Goal: Navigation & Orientation: Find specific page/section

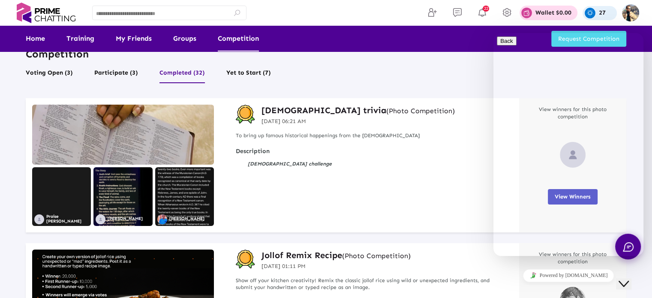
scroll to position [17, 0]
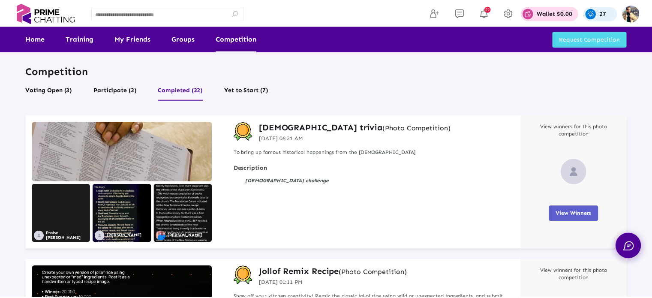
scroll to position [17, 0]
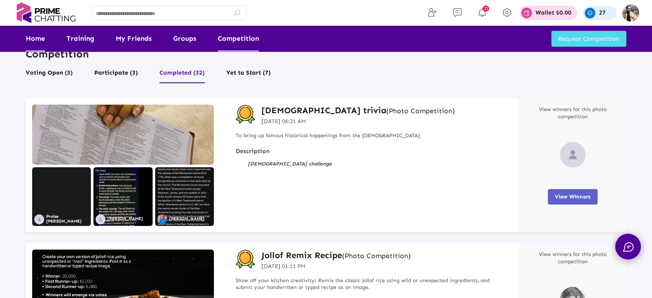
click at [39, 33] on link "Home" at bounding box center [35, 39] width 19 height 26
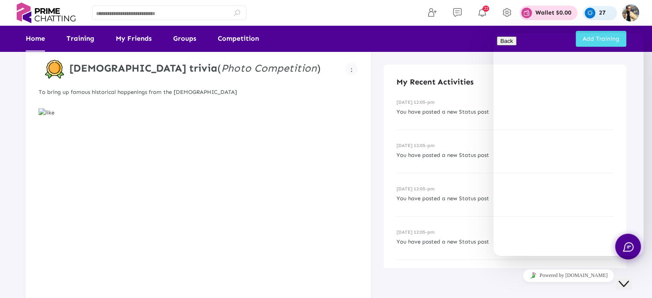
scroll to position [763, 0]
